Goal: Complete application form

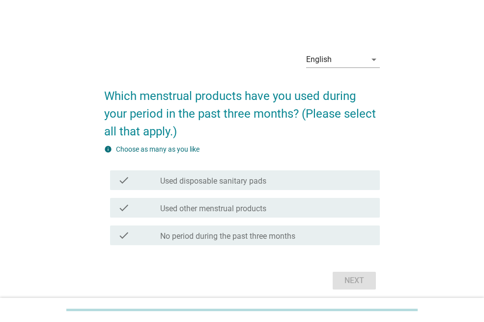
click at [356, 279] on div "Next" at bounding box center [242, 280] width 276 height 24
click at [375, 59] on icon "arrow_drop_down" at bounding box center [374, 60] width 12 height 12
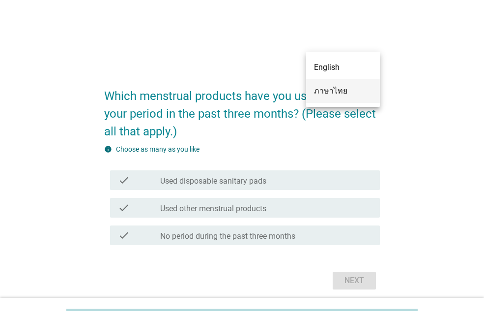
click at [340, 89] on div "ภาษาไทย" at bounding box center [343, 91] width 58 height 12
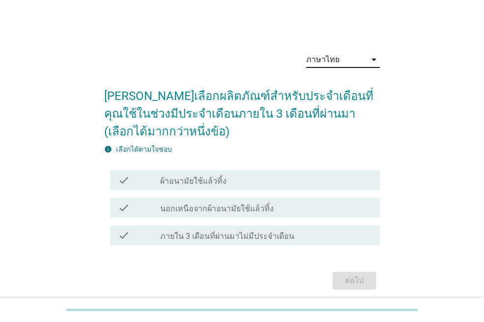
click at [126, 188] on div "check check_box_outline_blank ผ้าอนามัยใช้แล้วทิ้ง" at bounding box center [245, 180] width 270 height 20
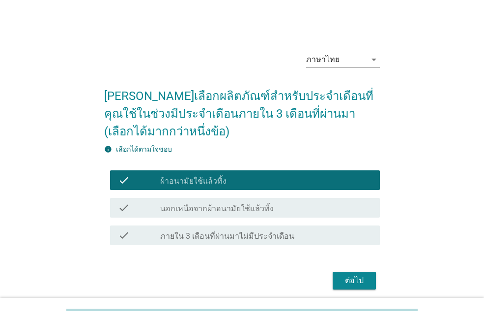
click at [354, 289] on div "ต่อไป" at bounding box center [242, 280] width 276 height 24
click at [352, 275] on div "ต่อไป" at bounding box center [355, 280] width 28 height 12
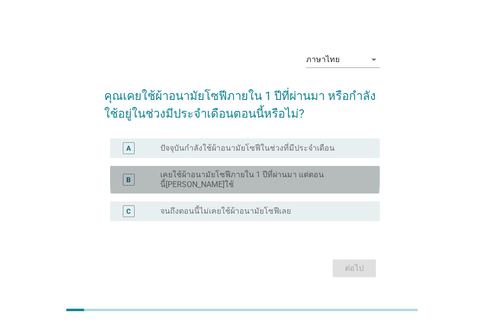
click at [245, 181] on label "เคยใช้ผ้าอนามัยโซฟีภายใน 1 ปีที่ผ่านมา แต่ตอนนี้[PERSON_NAME]ใช้" at bounding box center [262, 180] width 204 height 20
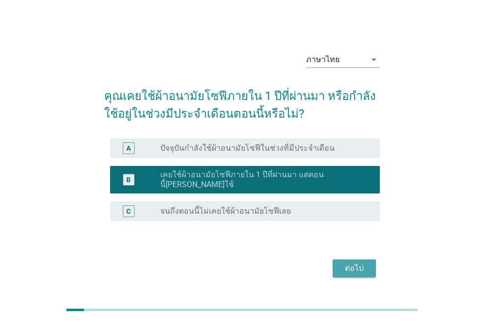
click at [357, 262] on div "ต่อไป" at bounding box center [355, 268] width 28 height 12
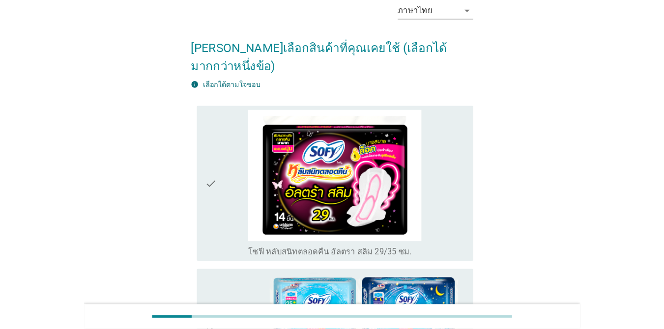
scroll to position [98, 0]
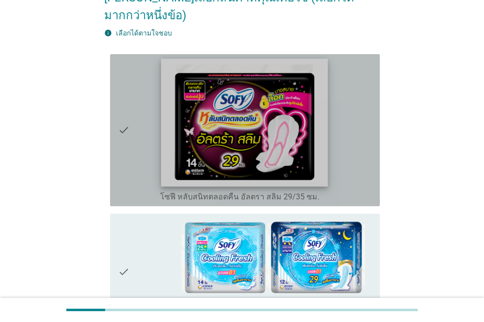
click at [281, 139] on img at bounding box center [244, 122] width 167 height 127
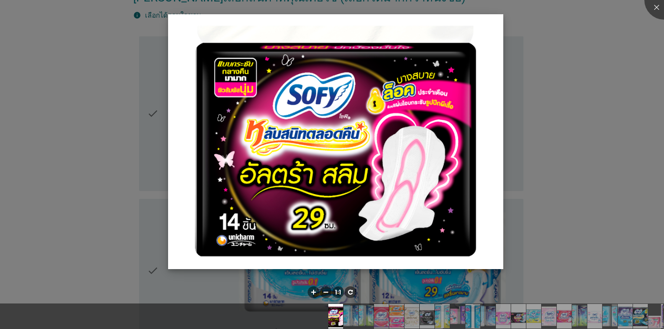
click at [427, 140] on img at bounding box center [335, 141] width 335 height 255
click at [141, 144] on div at bounding box center [332, 164] width 664 height 329
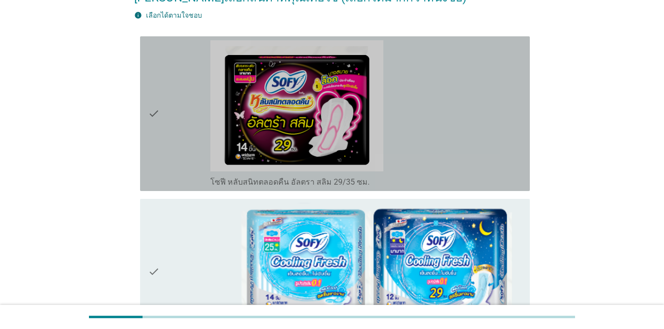
click at [146, 135] on div "check check_box_outline_blank โซฟี หลับสนิทตลอดคืน อัลตรา สลิม 29/35 ซม." at bounding box center [335, 113] width 390 height 155
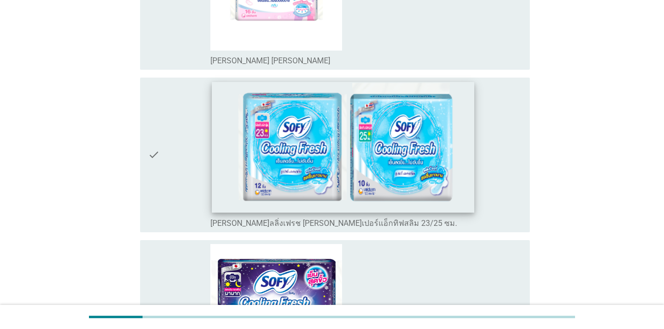
scroll to position [2901, 0]
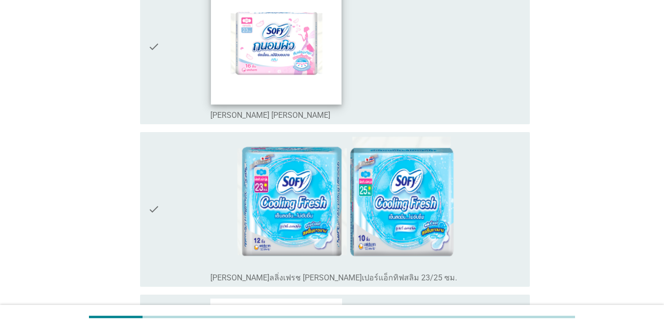
click at [261, 72] on img at bounding box center [276, 39] width 130 height 130
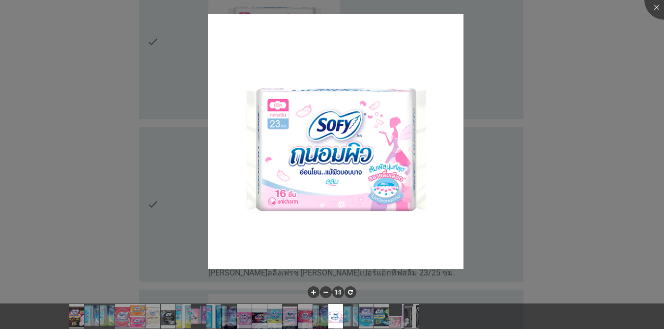
click at [160, 75] on div at bounding box center [332, 164] width 664 height 329
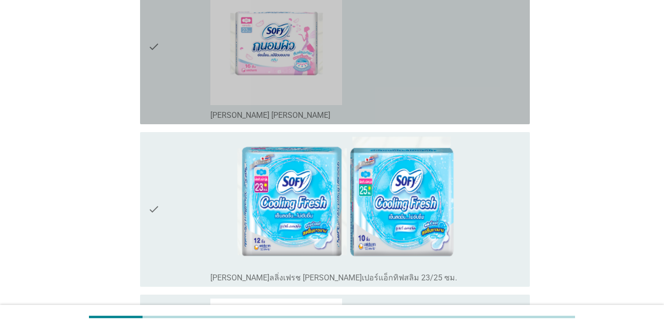
click at [154, 47] on icon "check" at bounding box center [154, 46] width 12 height 147
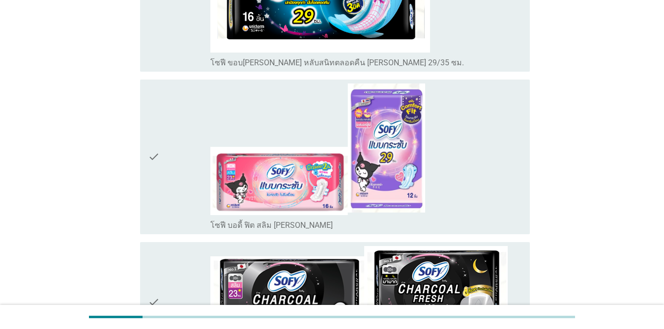
scroll to position [3589, 0]
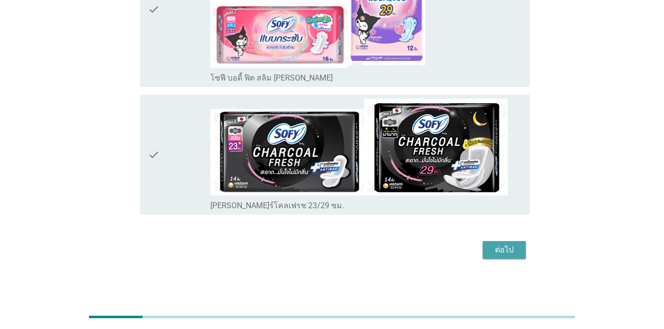
click at [484, 251] on button "ต่อไป" at bounding box center [504, 250] width 43 height 18
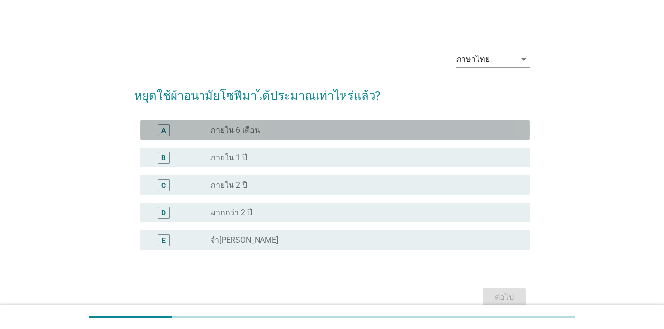
click at [235, 127] on label "ภายใน 6 เดือน" at bounding box center [235, 130] width 50 height 10
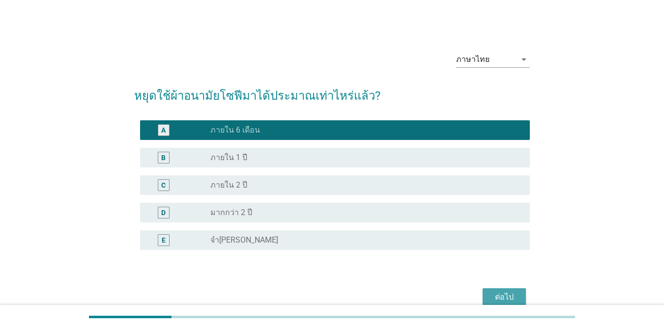
click at [484, 298] on div "ต่อไป" at bounding box center [505, 298] width 28 height 12
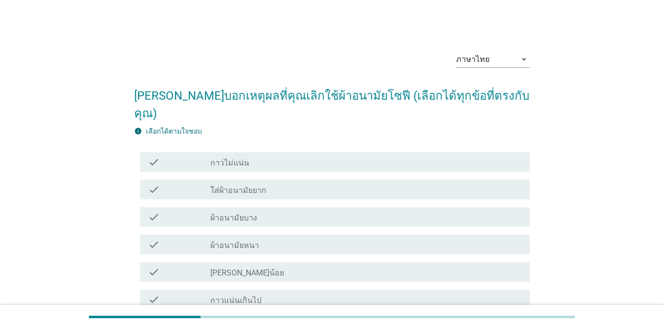
click at [240, 158] on label "กาวไม่แน่น" at bounding box center [229, 163] width 39 height 10
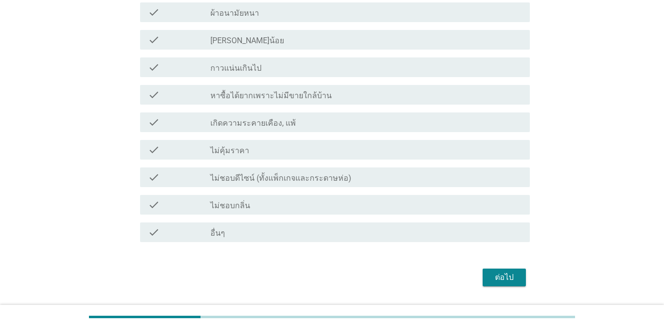
scroll to position [242, 0]
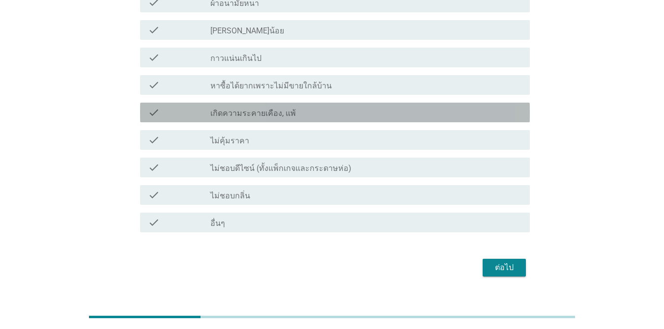
click at [282, 109] on label "เกิดความระคายเคือง, แพ้" at bounding box center [253, 114] width 86 height 10
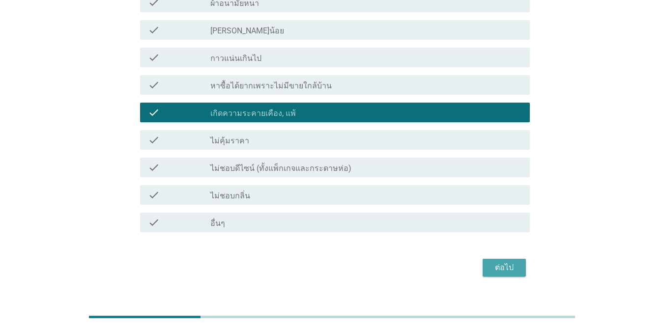
click at [484, 262] on div "ต่อไป" at bounding box center [505, 268] width 28 height 12
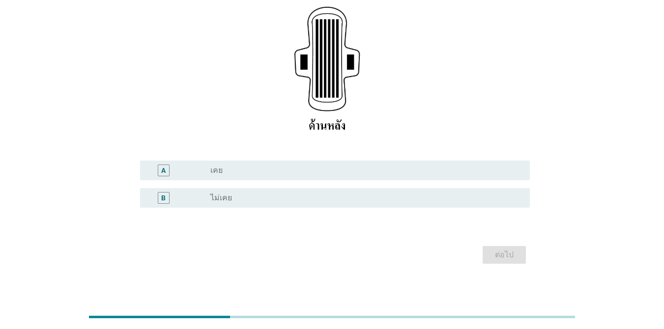
scroll to position [155, 0]
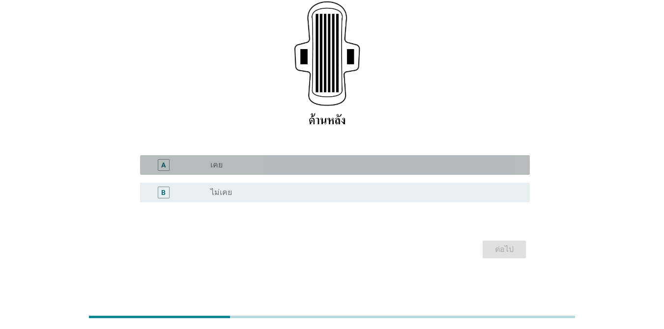
click at [235, 155] on div "A radio_button_unchecked เคย" at bounding box center [335, 165] width 390 height 20
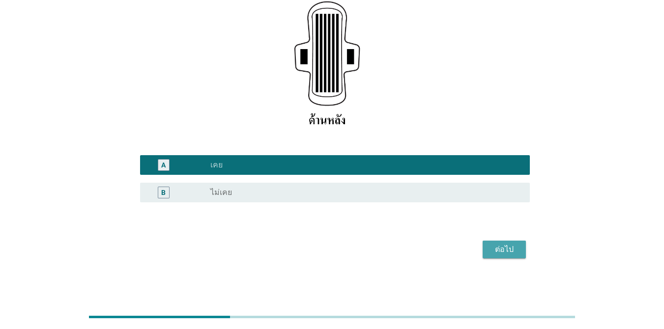
click at [484, 256] on div "ต่อไป" at bounding box center [505, 250] width 28 height 12
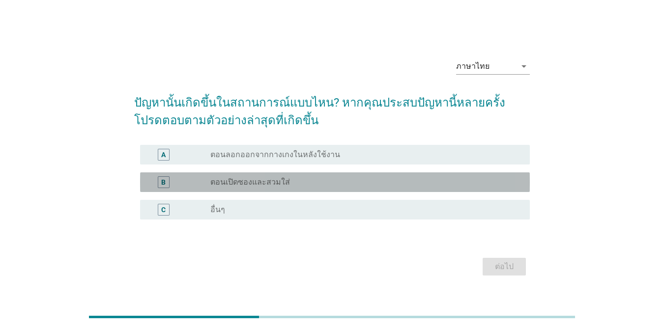
click at [225, 186] on label "ตอนเปิดซองและสวมใส่" at bounding box center [250, 182] width 80 height 10
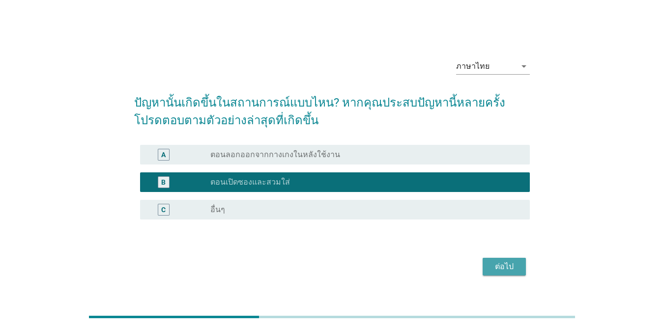
click at [484, 275] on button "ต่อไป" at bounding box center [504, 267] width 43 height 18
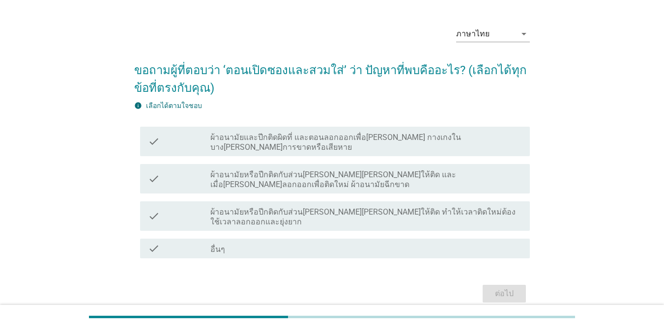
scroll to position [40, 0]
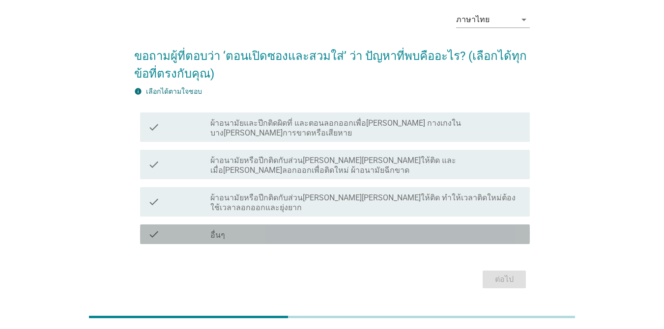
click at [228, 229] on div "check_box_outline_blank อื่นๆ" at bounding box center [366, 235] width 312 height 12
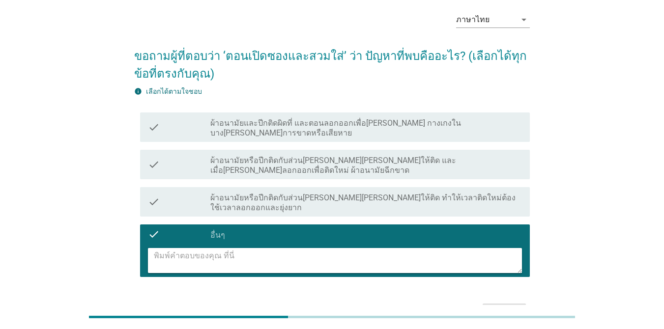
click at [261, 248] on textarea at bounding box center [338, 260] width 368 height 25
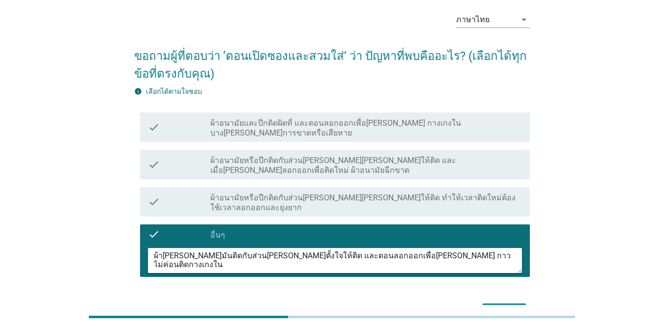
type textarea "ผ้า[PERSON_NAME]มันติดกับส่วน[PERSON_NAME]ตั้งใจให้ติด และตอนลอกออกเพื่อ[PERSON…"
click at [484, 304] on button "ต่อไป" at bounding box center [504, 313] width 43 height 18
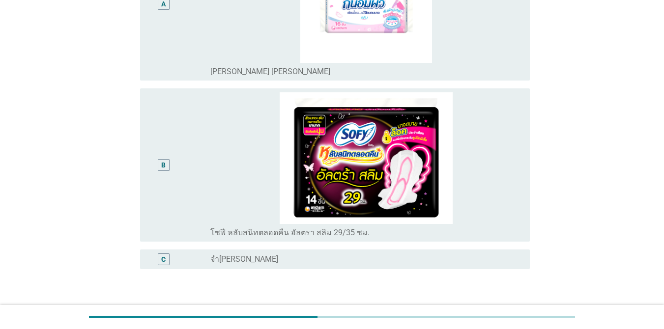
scroll to position [197, 0]
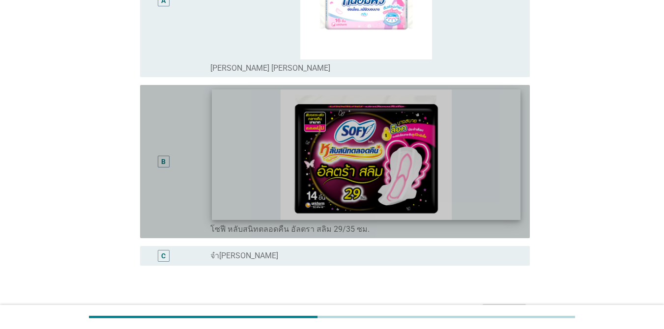
click at [445, 185] on img at bounding box center [366, 154] width 309 height 130
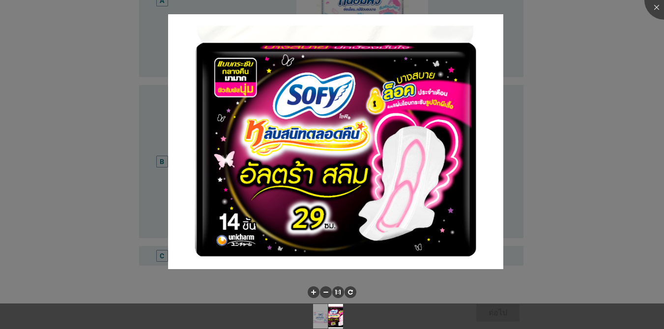
click at [132, 185] on div at bounding box center [332, 164] width 664 height 329
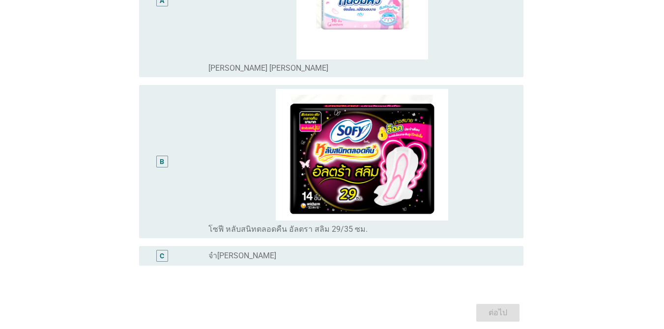
click at [162, 158] on div "B" at bounding box center [162, 161] width 4 height 10
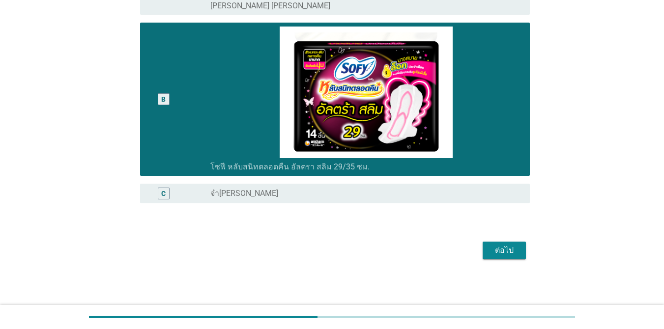
scroll to position [260, 0]
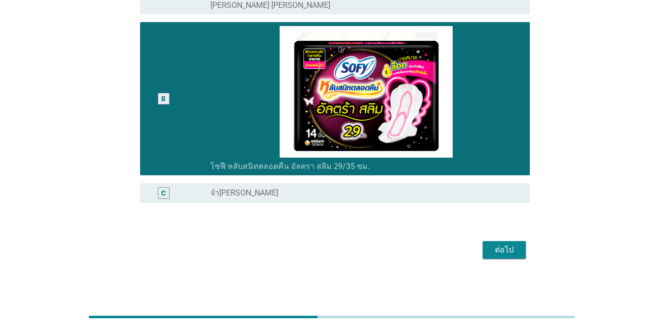
click at [484, 245] on div "ต่อไป" at bounding box center [505, 250] width 28 height 12
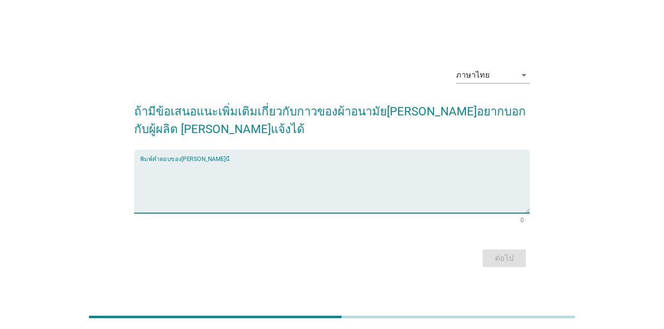
click at [279, 203] on textarea "พิมพ์คำตอบของคุณ ที่นี่" at bounding box center [335, 188] width 390 height 52
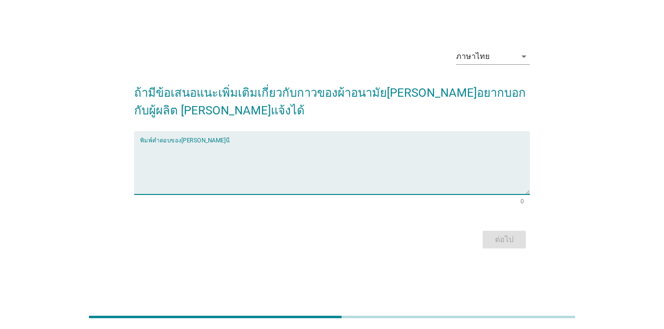
scroll to position [24, 0]
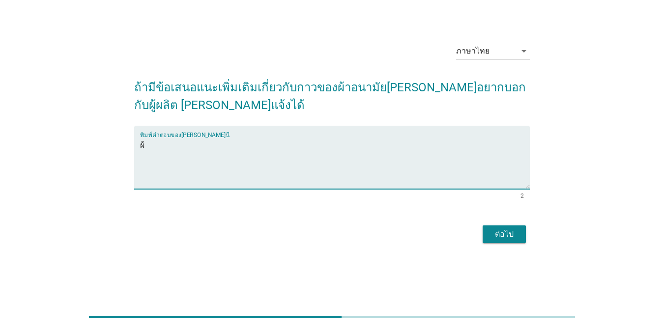
type textarea "ผ"
click at [142, 149] on textarea "เกิดความระคายเคือง และคัน" at bounding box center [335, 164] width 390 height 52
click at [303, 146] on textarea "หากใช้เป็นประจำจะเกิดความระคายเคือง และคัน" at bounding box center [335, 164] width 390 height 52
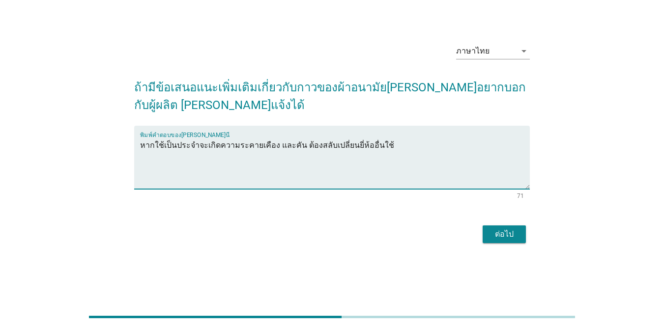
type textarea "หากใช้เป็นประจำจะเกิดความระคายเคือง และคัน ต้องสลับเปลี่ยนยี่ห้ออื่นใช้"
click at [484, 240] on div "ต่อไป" at bounding box center [505, 235] width 28 height 12
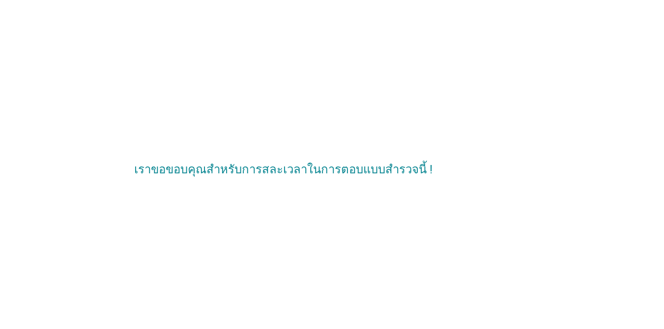
scroll to position [0, 0]
